Goal: Entertainment & Leisure: Consume media (video, audio)

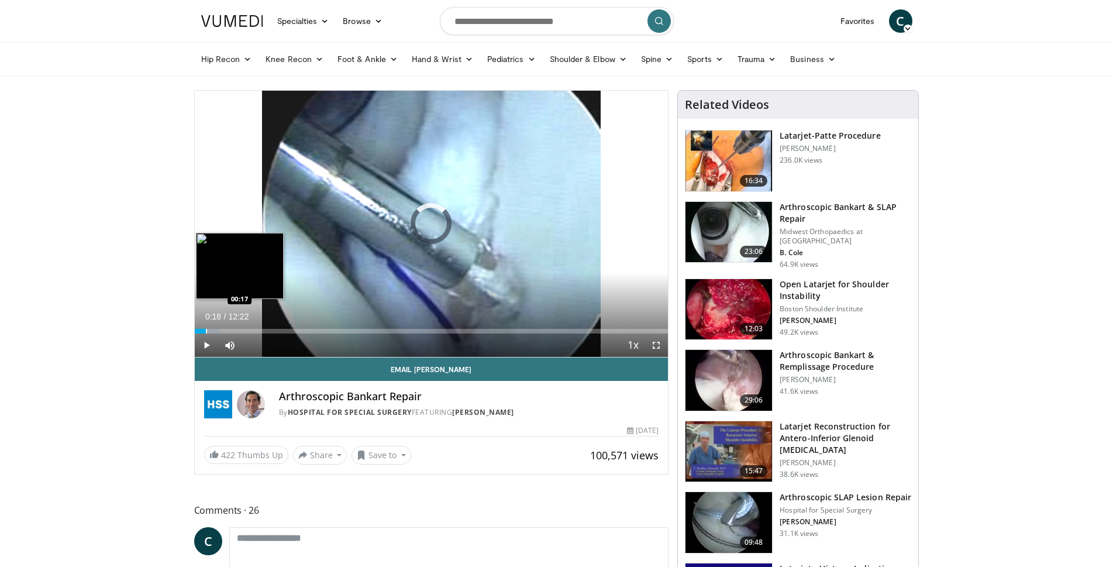
click at [206, 330] on div "Progress Bar" at bounding box center [206, 331] width 1 height 5
click at [231, 327] on div "Loaded : 10.74% 00:22 00:57" at bounding box center [432, 327] width 474 height 11
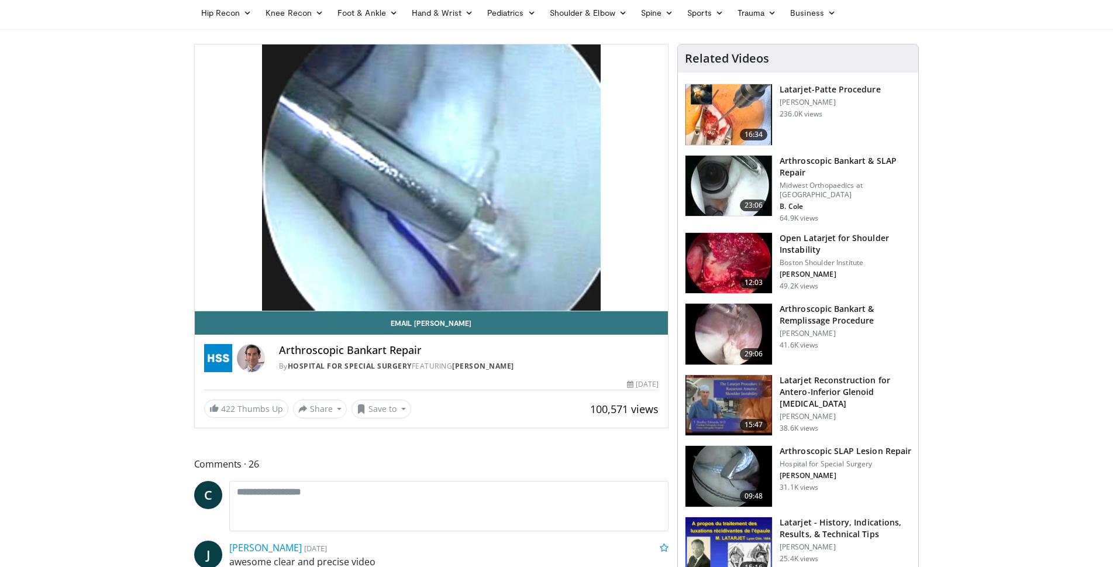
scroll to position [58, 0]
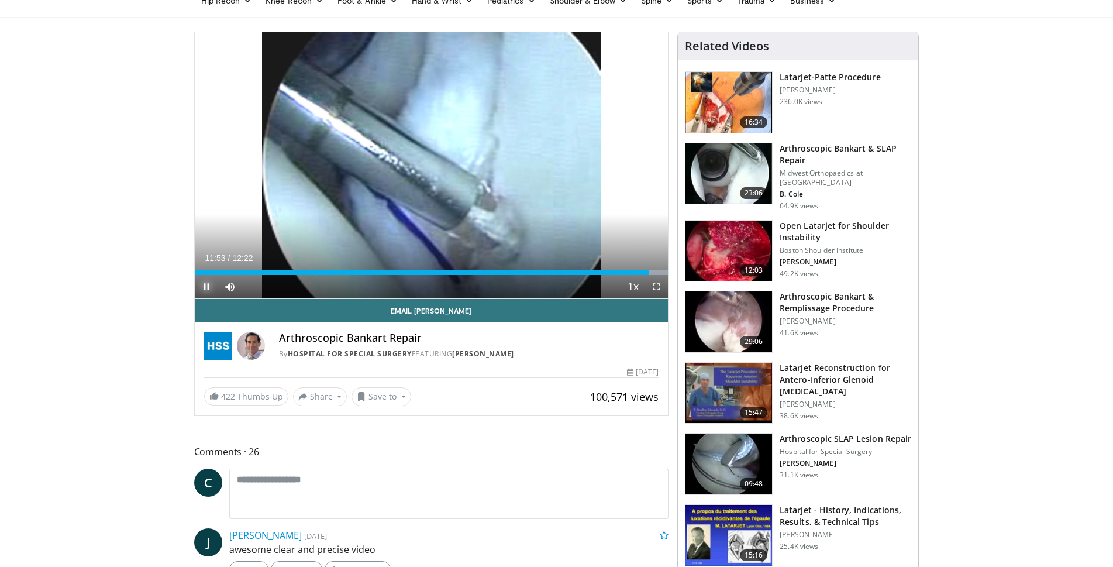
click at [211, 284] on span "Video Player" at bounding box center [206, 286] width 23 height 23
